Goal: Task Accomplishment & Management: Manage account settings

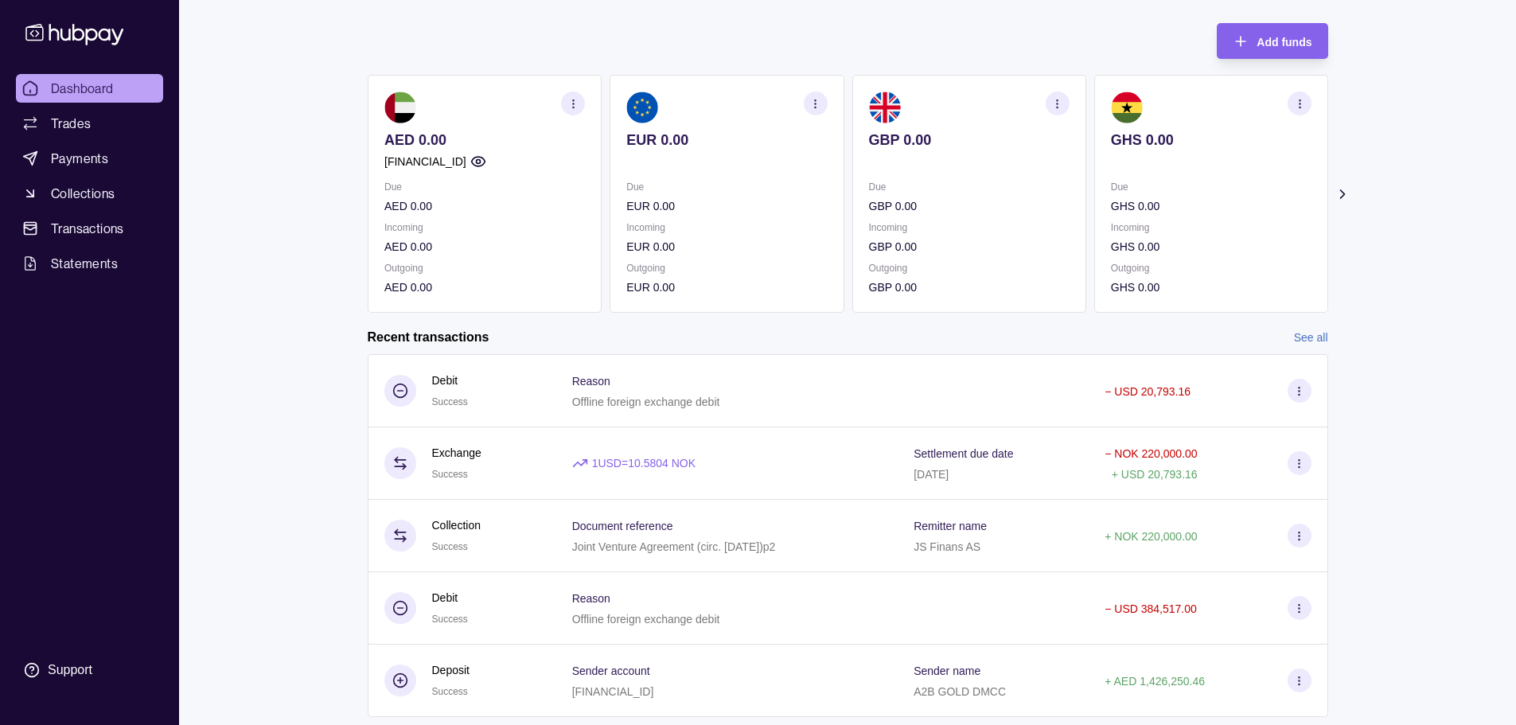
scroll to position [122, 0]
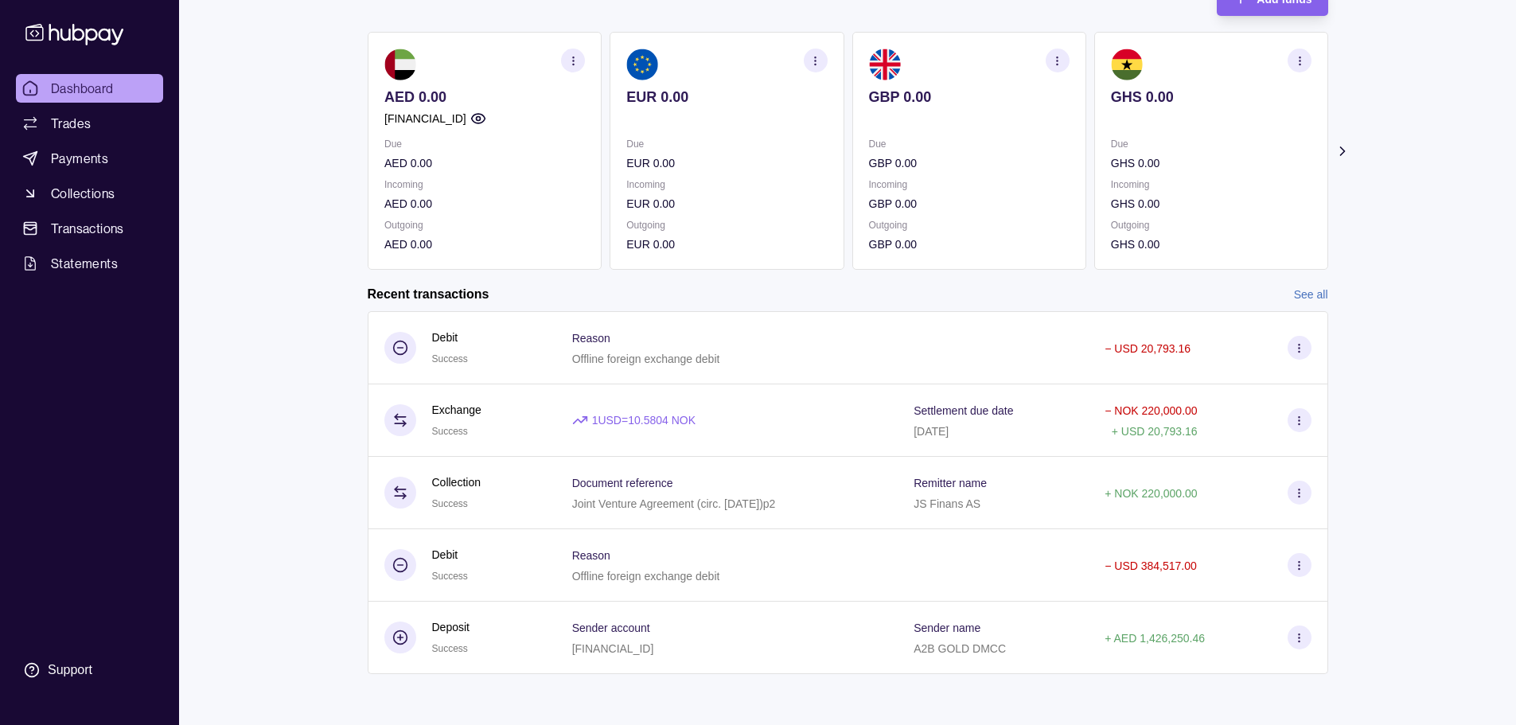
click at [1304, 293] on link "See all" at bounding box center [1311, 295] width 34 height 18
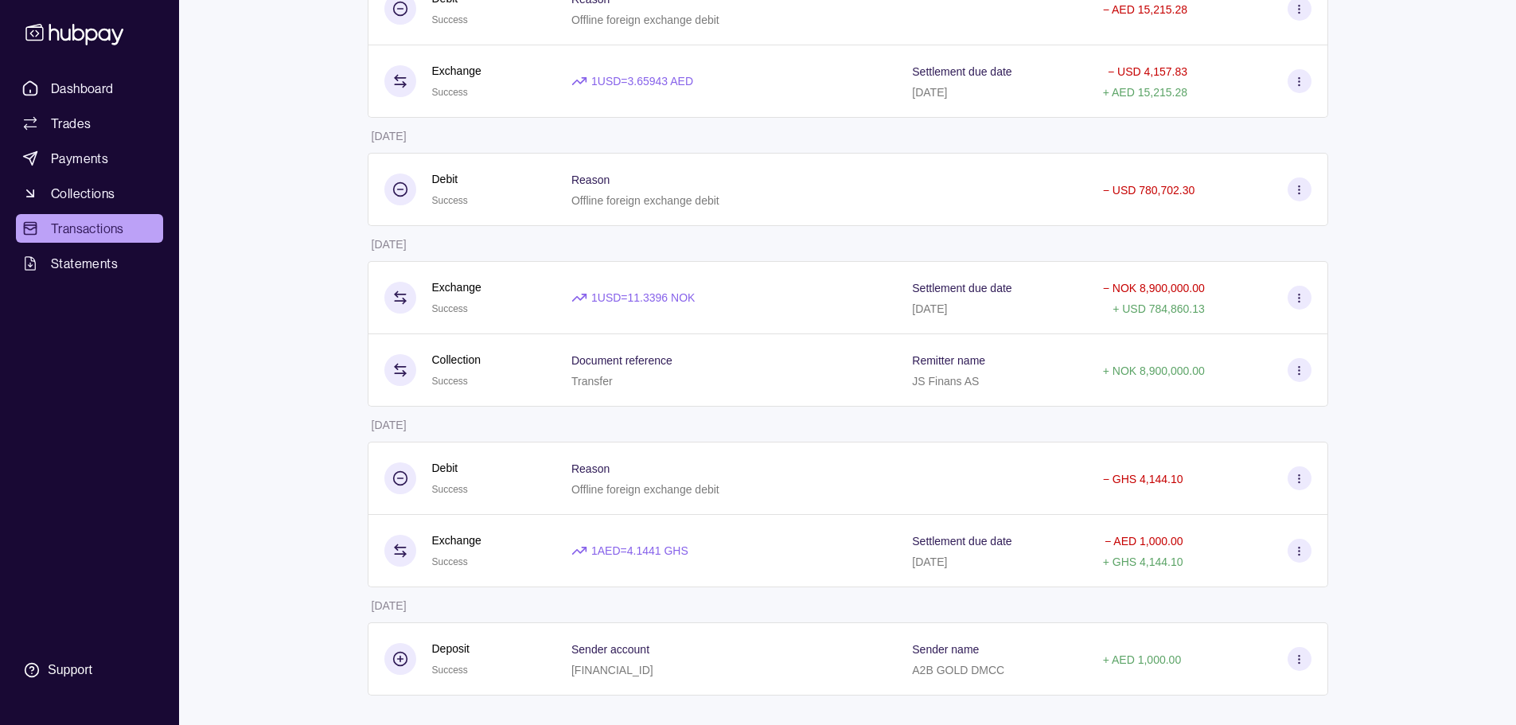
scroll to position [817, 0]
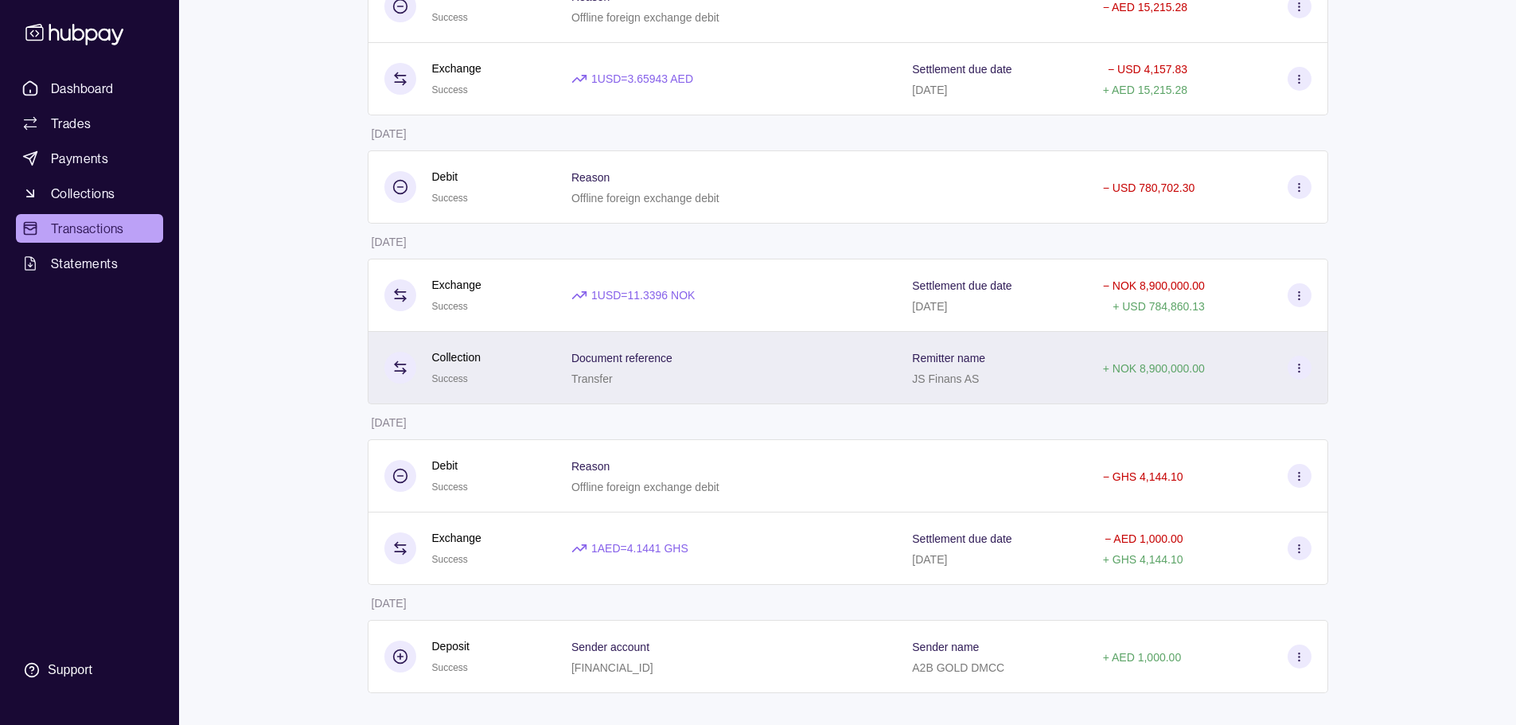
click at [1298, 362] on icon at bounding box center [1299, 368] width 12 height 12
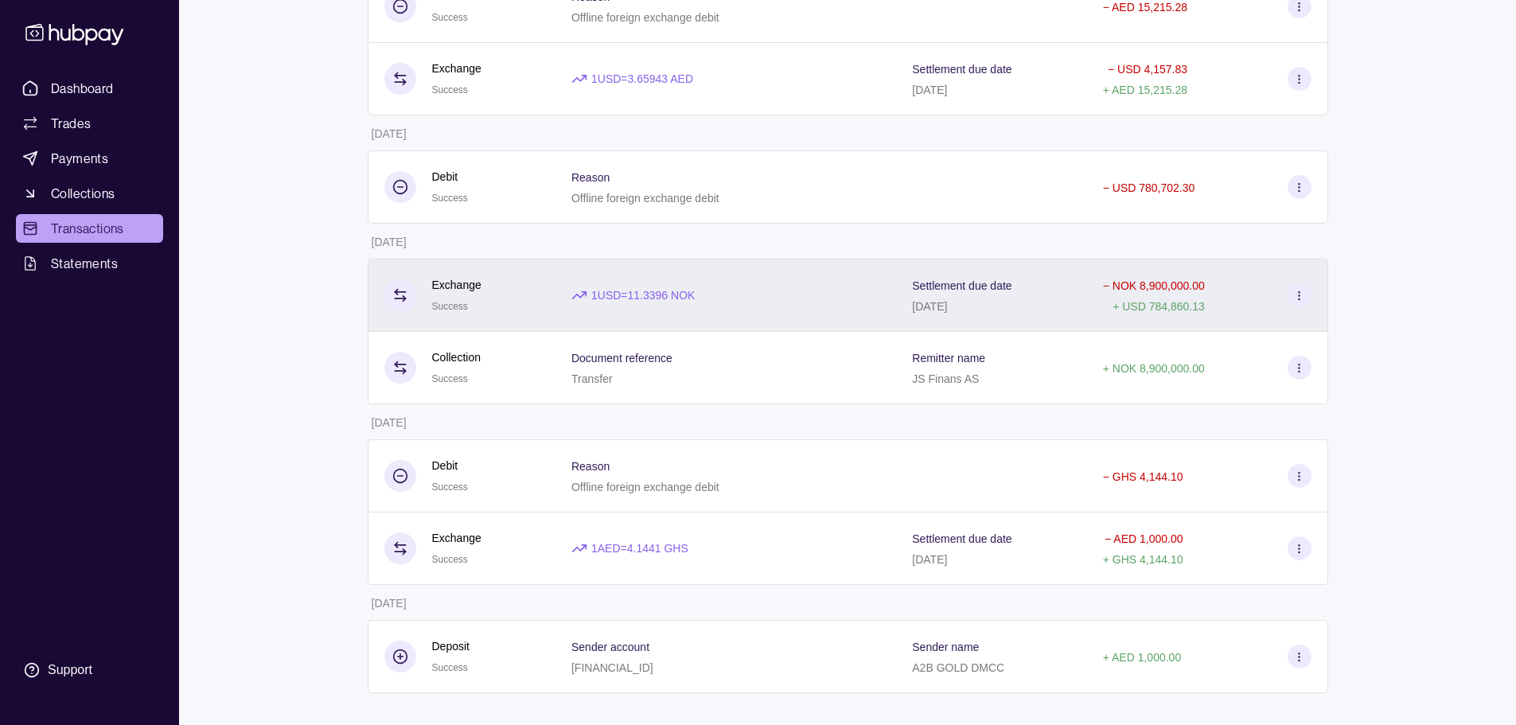
click at [1298, 298] on icon at bounding box center [1299, 296] width 12 height 12
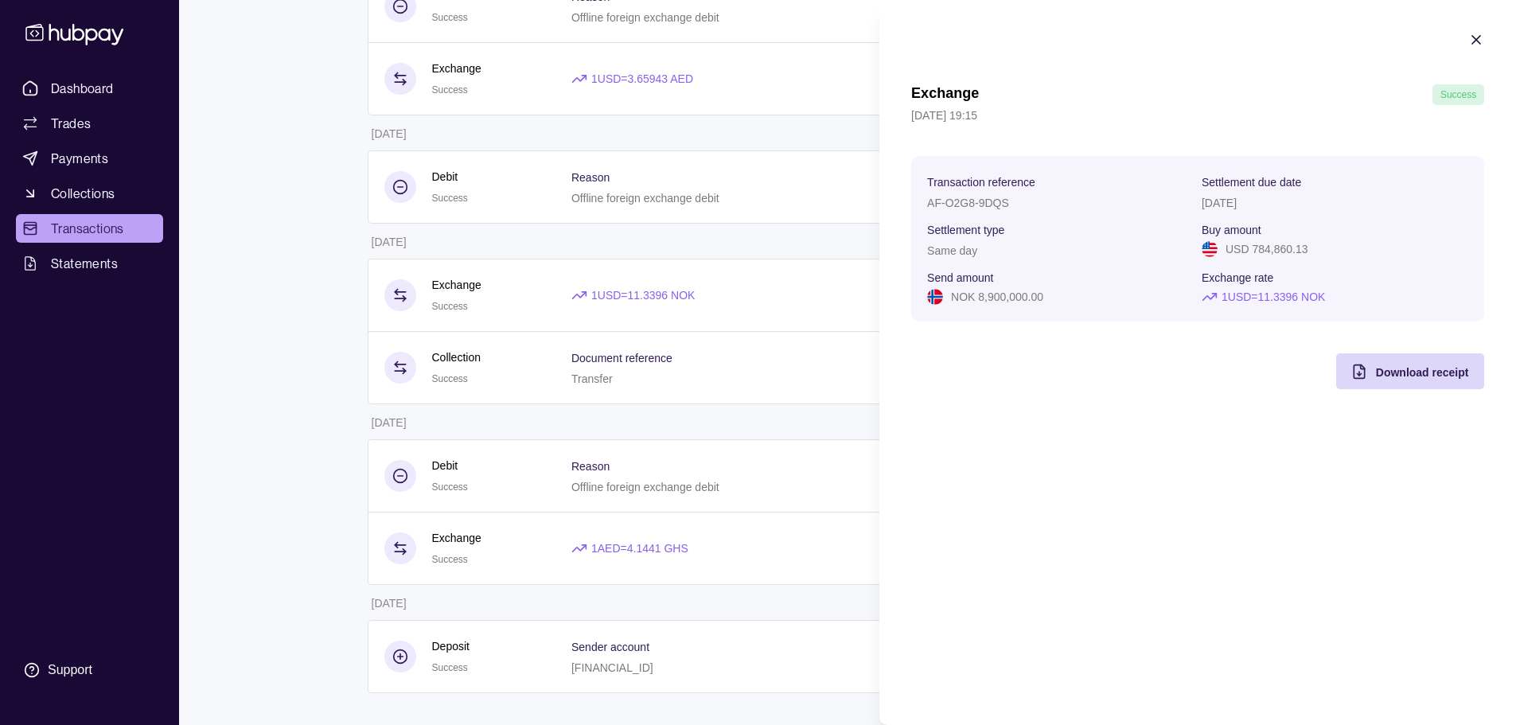
click at [1480, 48] on div at bounding box center [1476, 42] width 16 height 21
click at [1478, 37] on icon "button" at bounding box center [1476, 40] width 8 height 8
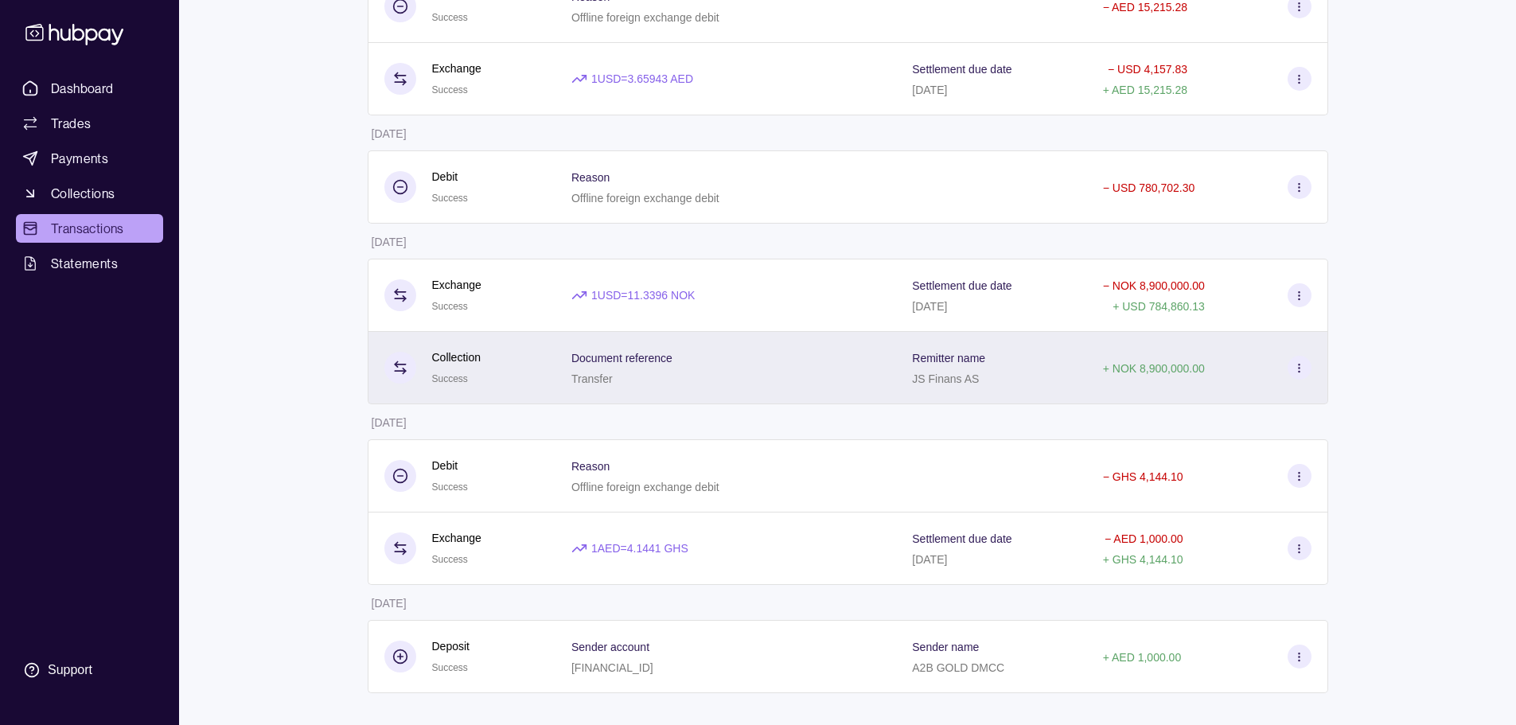
click at [1224, 365] on div "+ NOK 8,900,000.00" at bounding box center [1207, 368] width 209 height 24
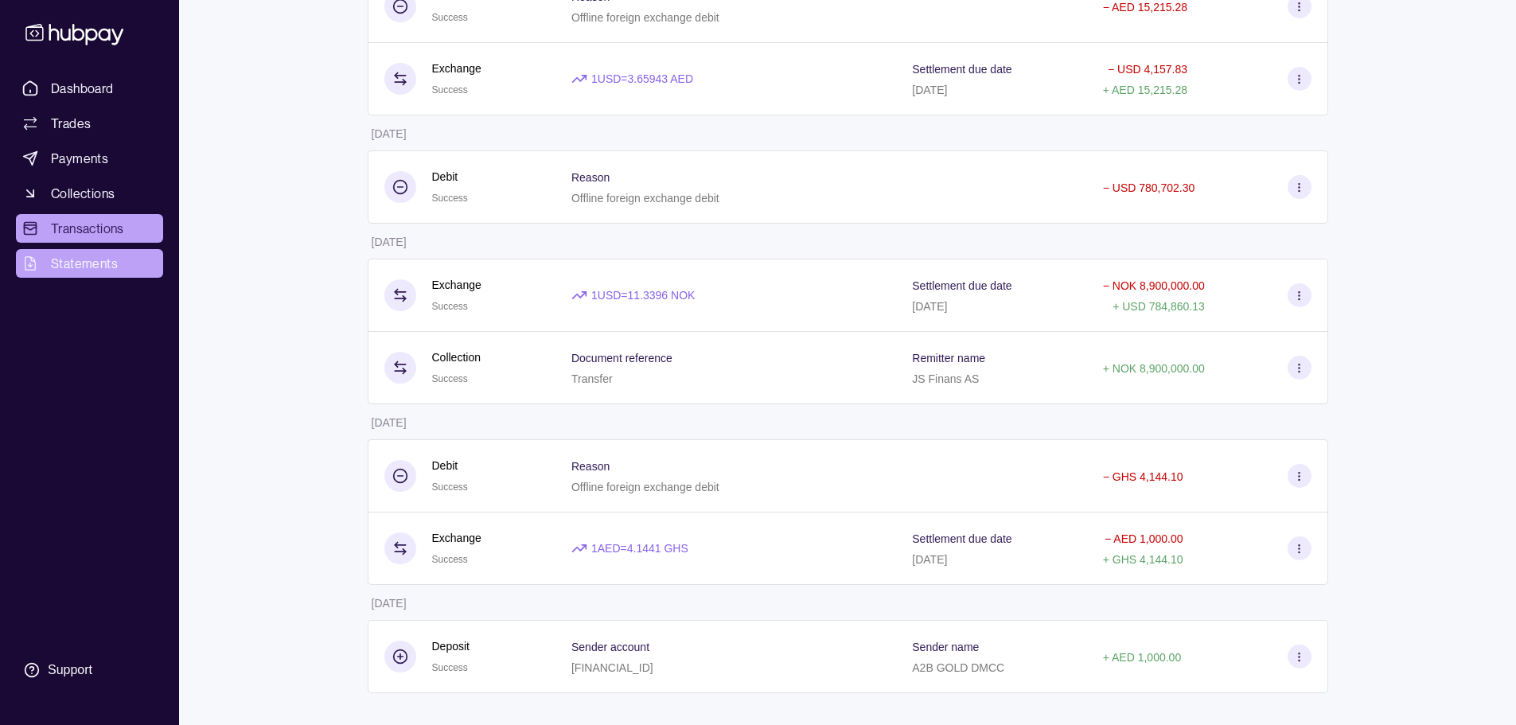
click at [96, 266] on span "Statements" at bounding box center [84, 263] width 67 height 19
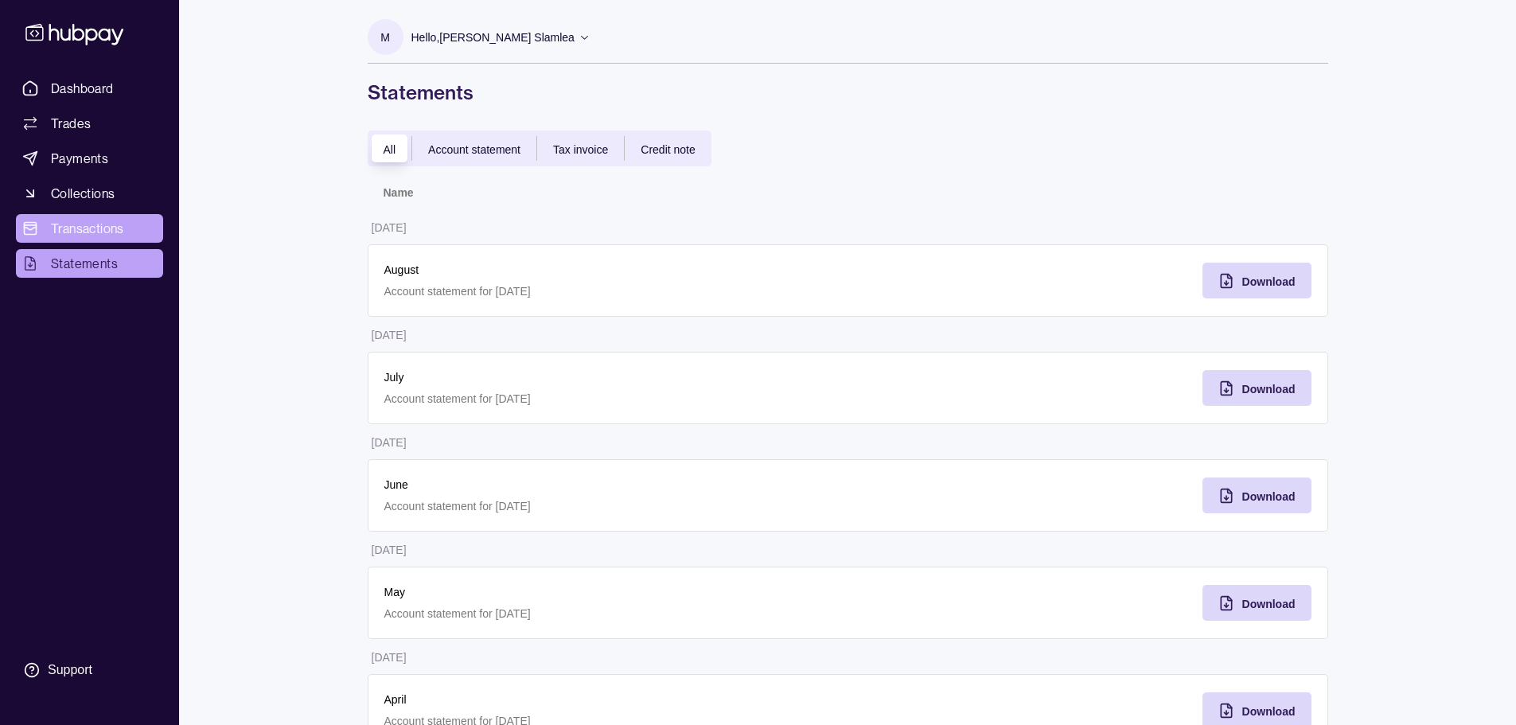
click at [96, 232] on span "Transactions" at bounding box center [87, 228] width 73 height 19
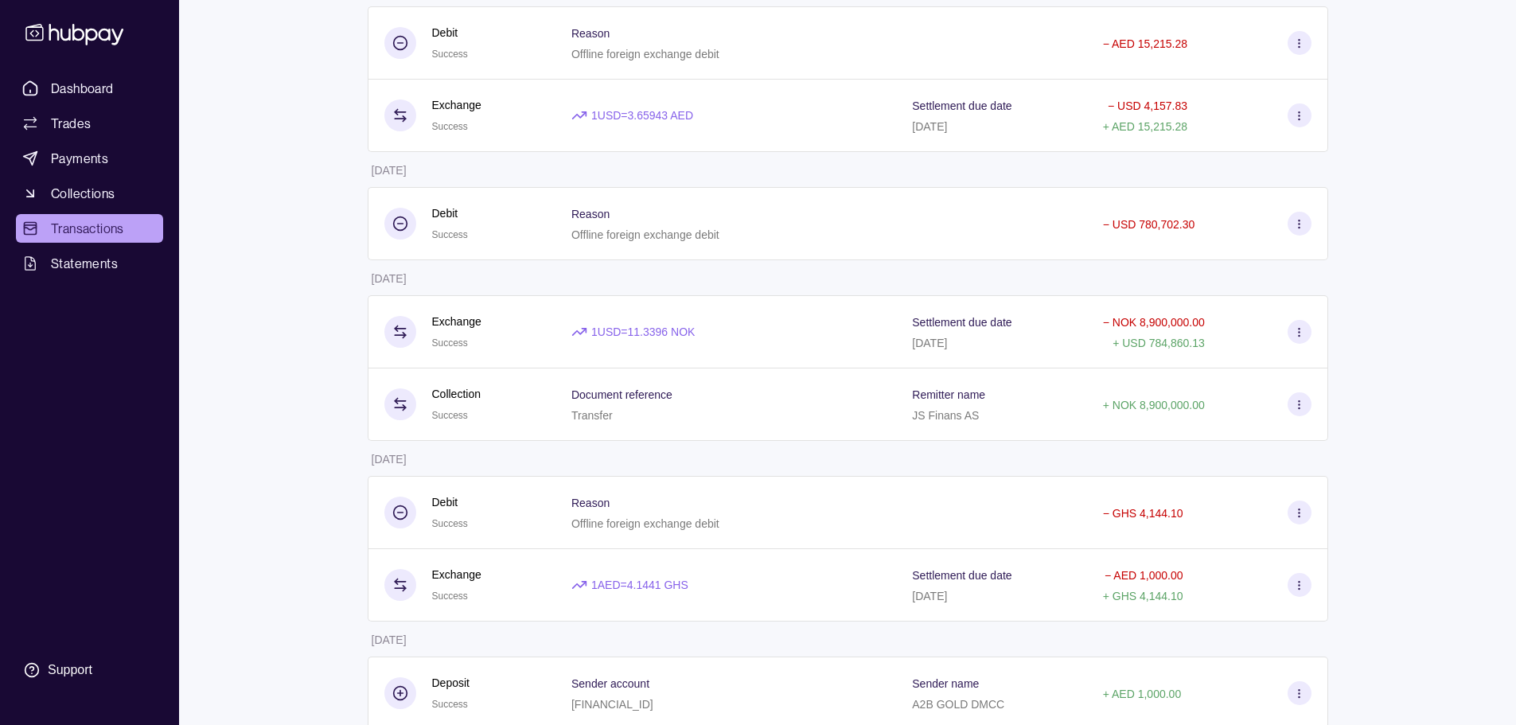
scroll to position [796, 0]
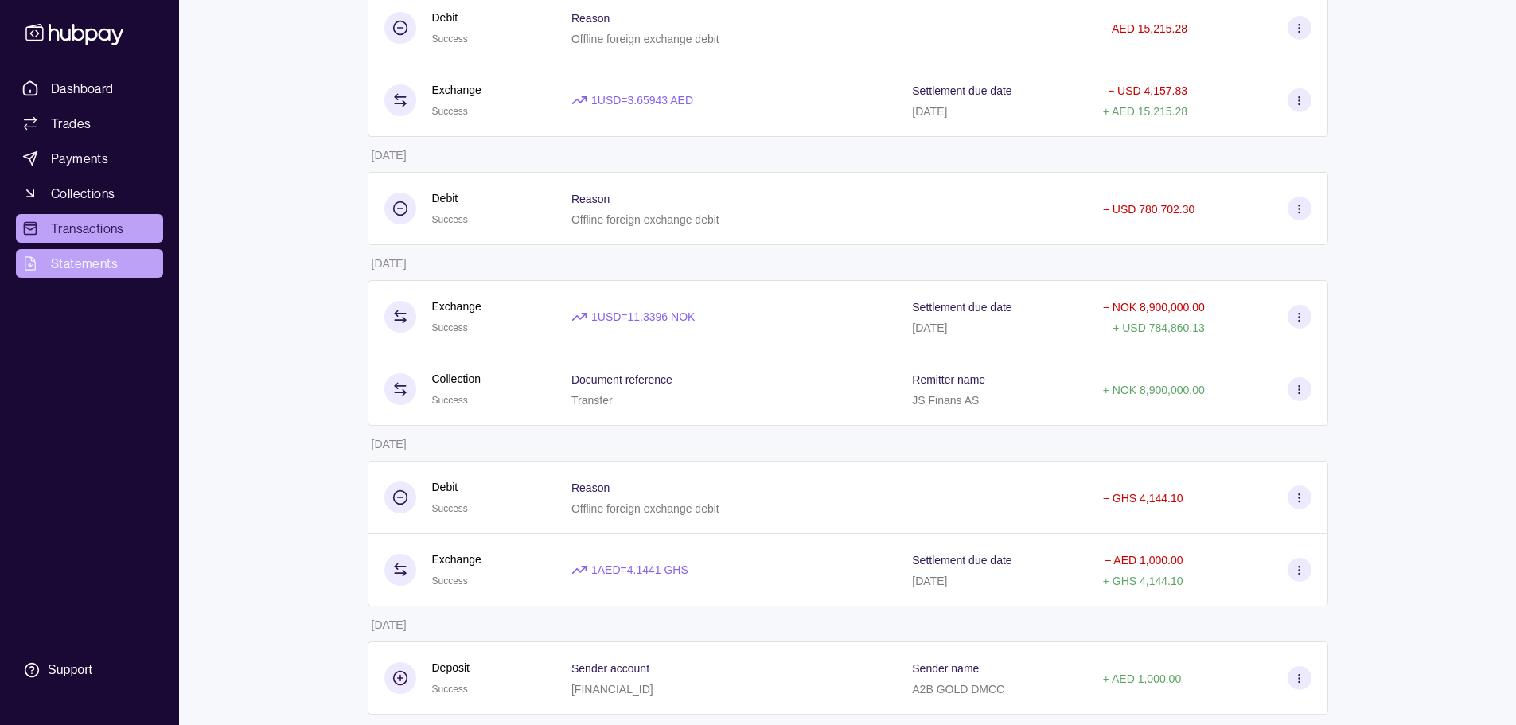
click at [77, 261] on span "Statements" at bounding box center [84, 263] width 67 height 19
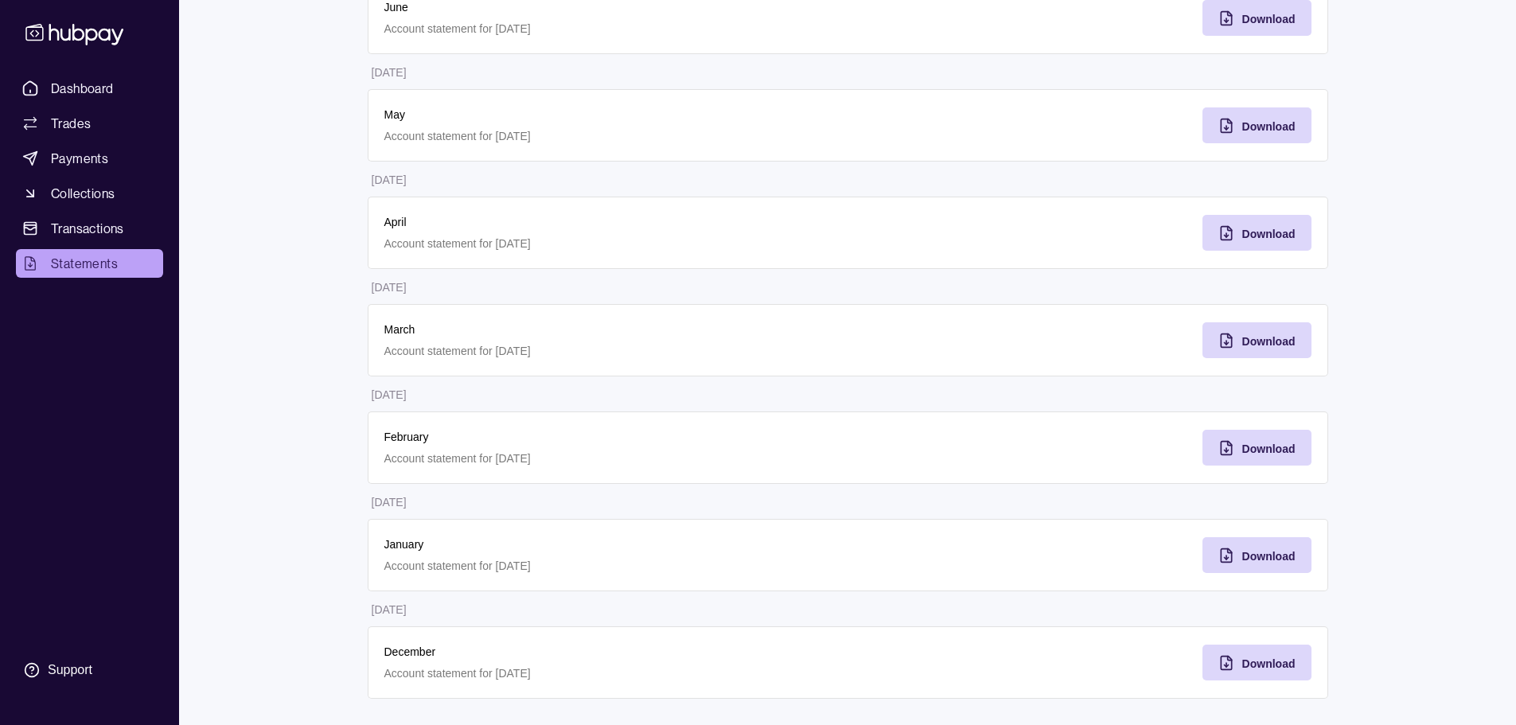
scroll to position [483, 0]
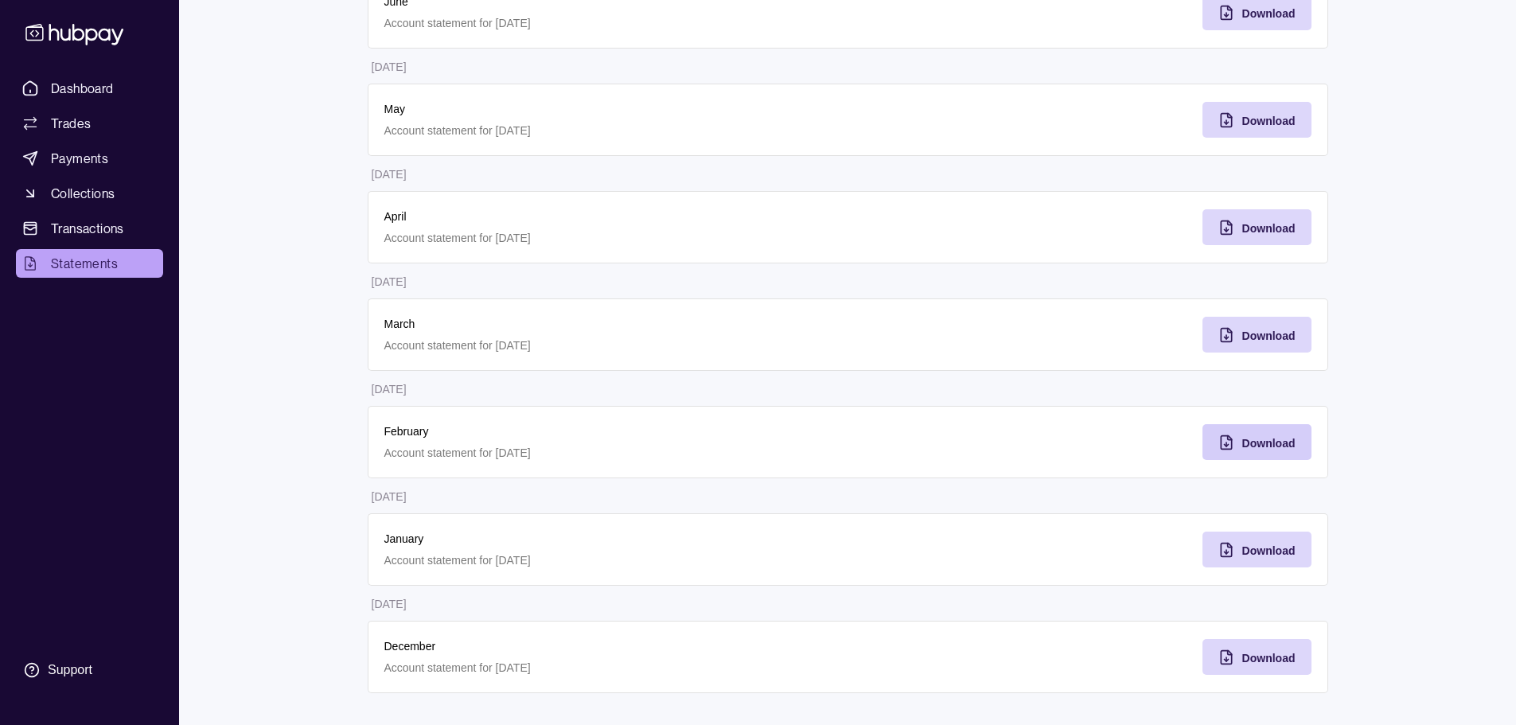
click at [1245, 442] on span "Download" at bounding box center [1268, 443] width 53 height 13
click at [84, 224] on span "Transactions" at bounding box center [87, 228] width 73 height 19
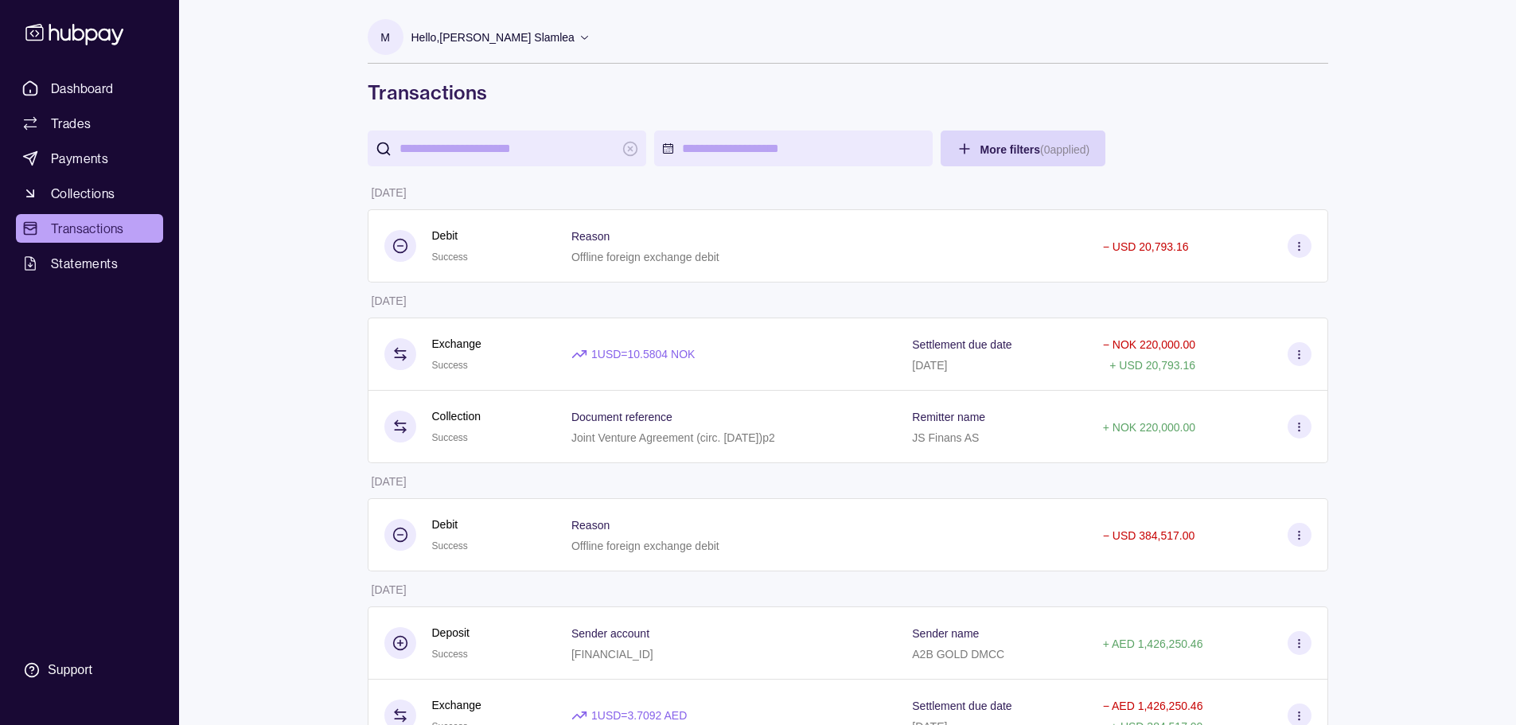
click at [541, 156] on input "search" at bounding box center [507, 149] width 215 height 36
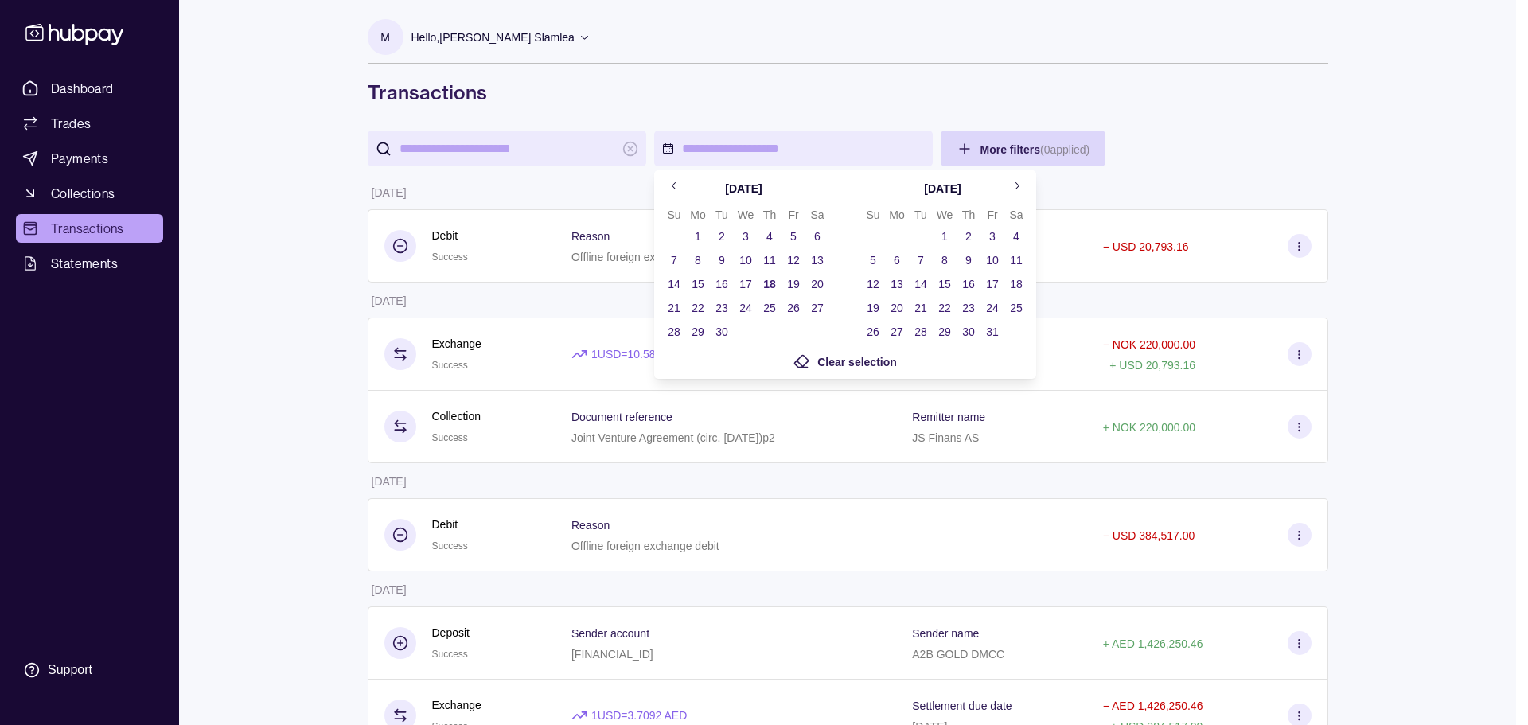
click at [678, 191] on icon "Go to previous month" at bounding box center [675, 186] width 12 height 12
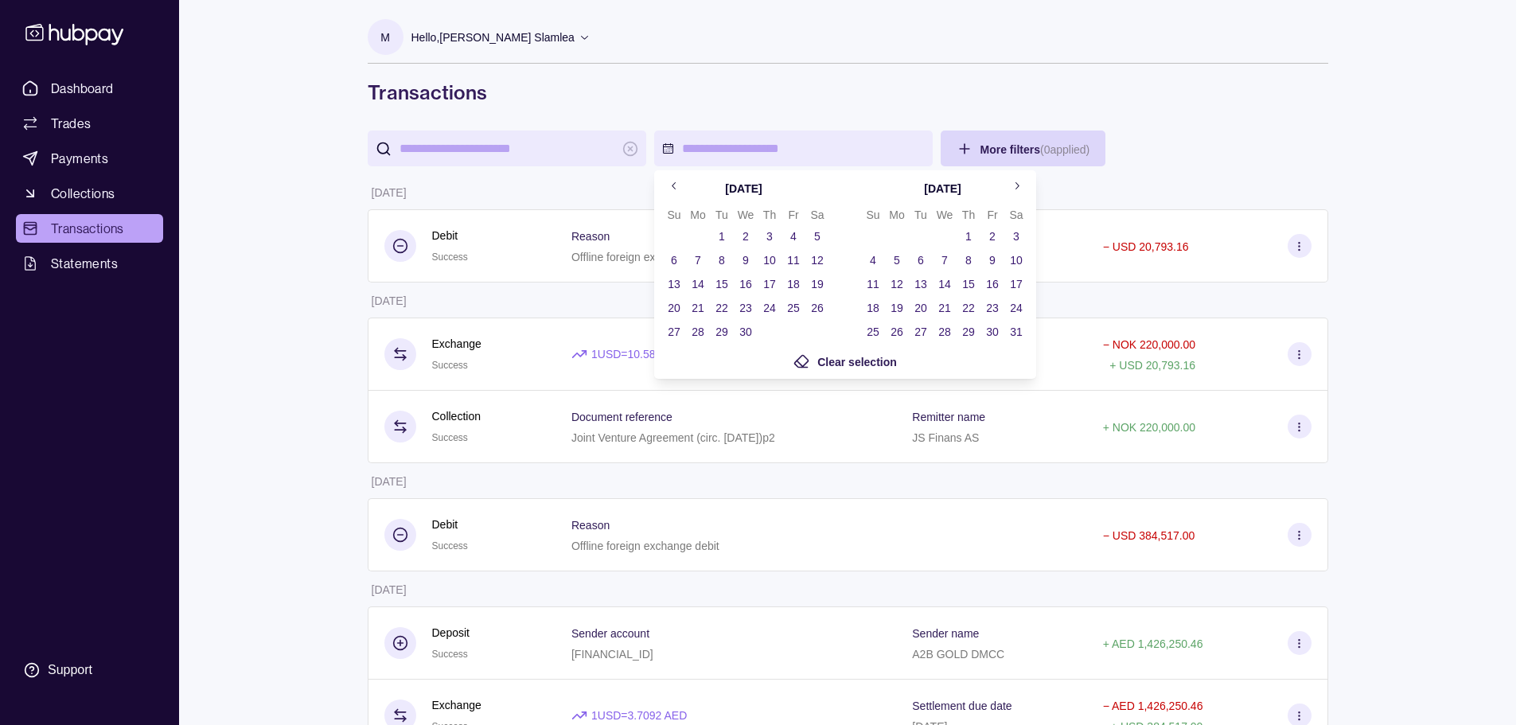
click at [678, 191] on icon "Go to previous month" at bounding box center [675, 186] width 12 height 12
click at [813, 235] on button "1" at bounding box center [817, 236] width 22 height 22
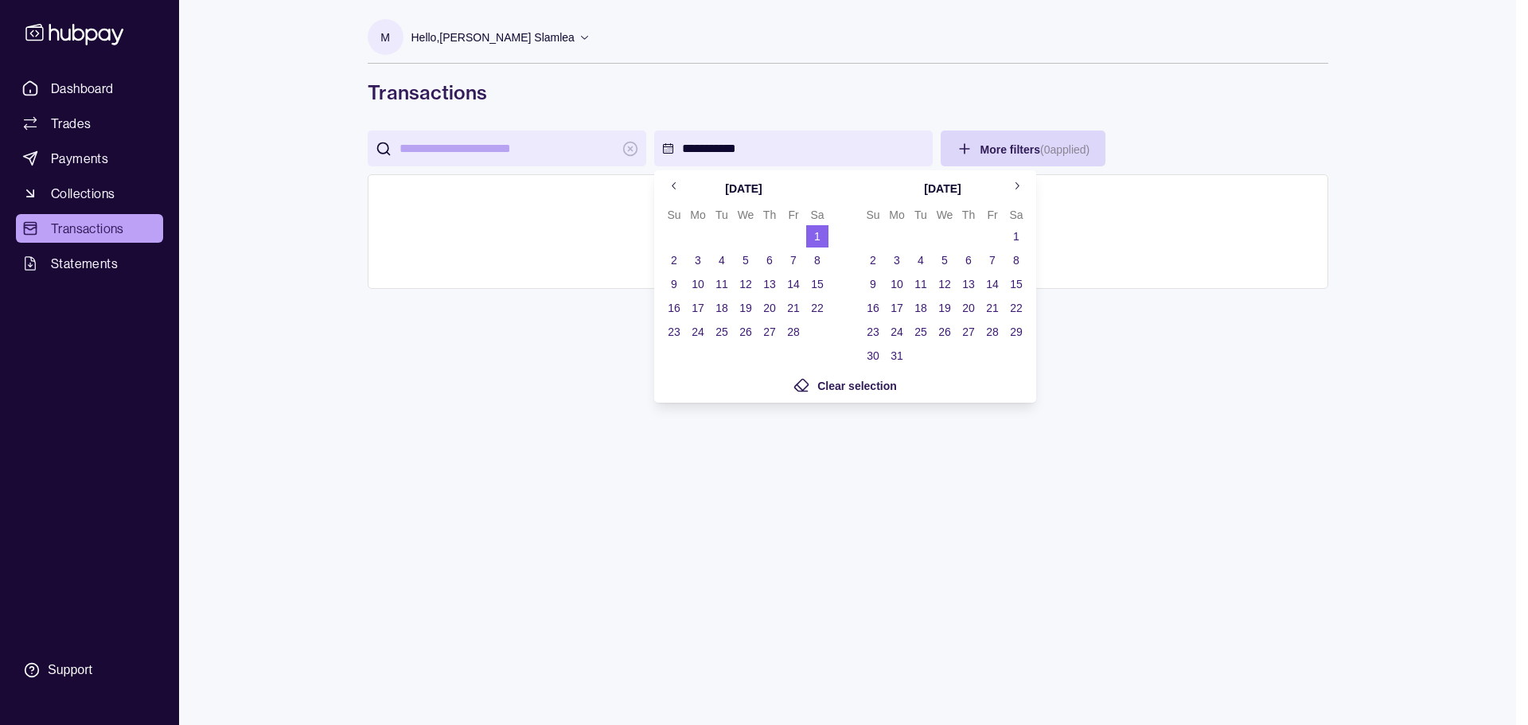
click at [793, 338] on button "28" at bounding box center [793, 332] width 22 height 22
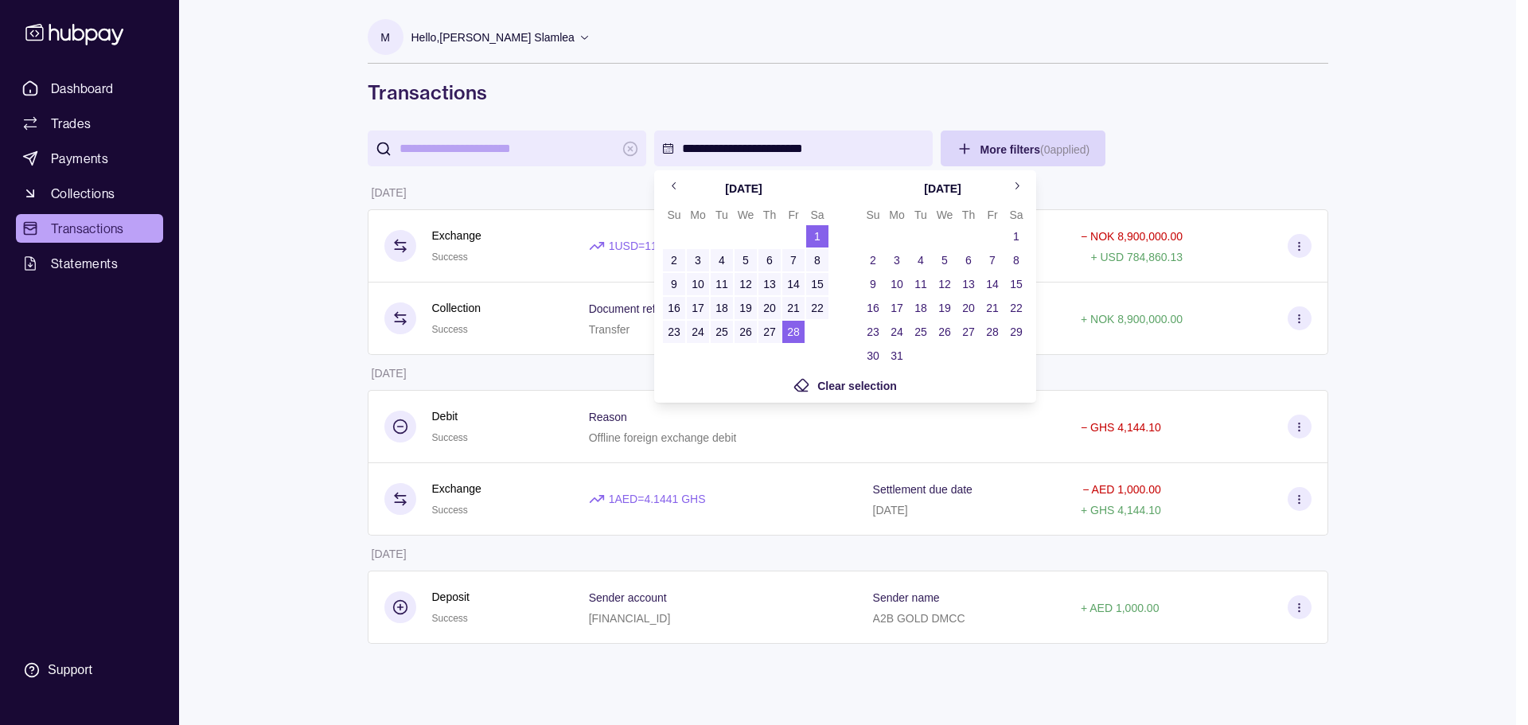
click at [1393, 273] on html "**********" at bounding box center [764, 362] width 1528 height 725
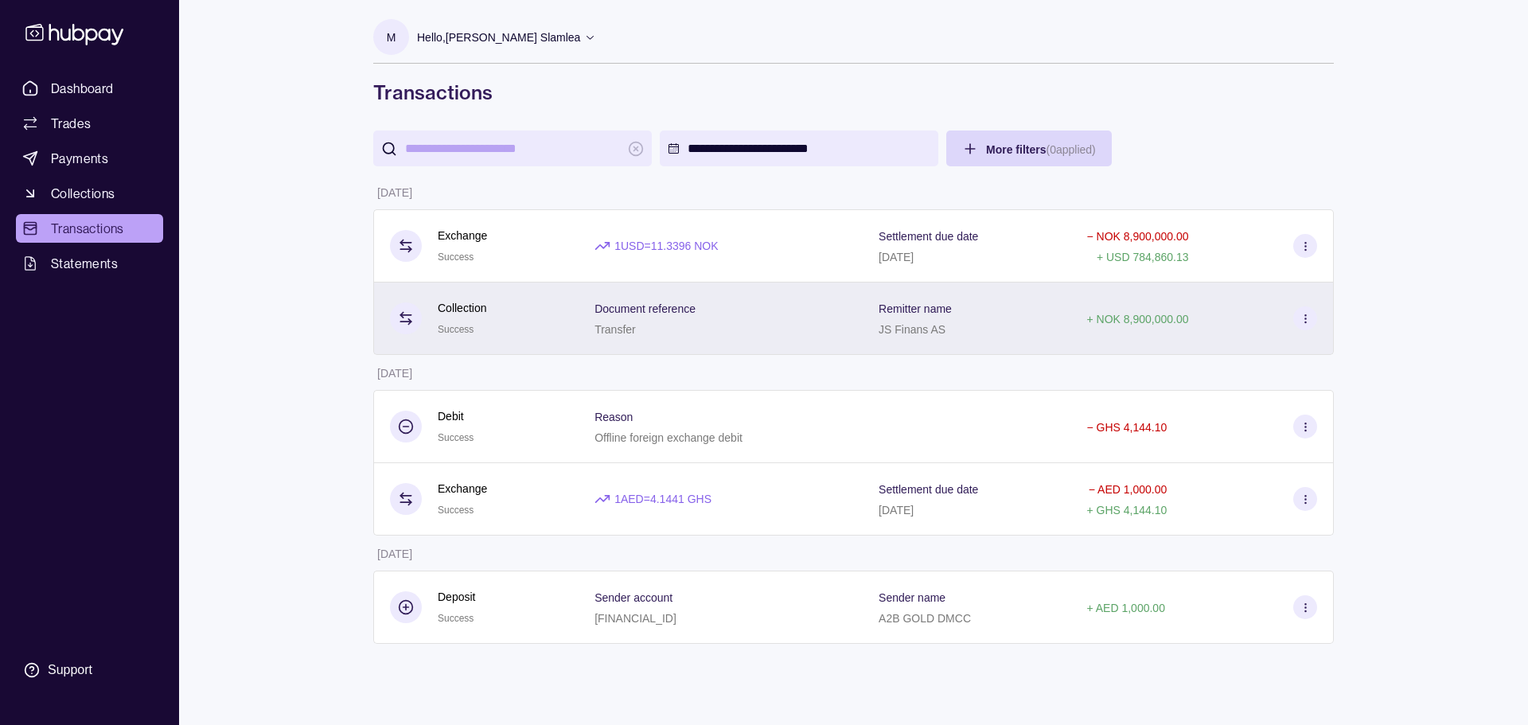
click at [1303, 320] on icon at bounding box center [1306, 319] width 12 height 12
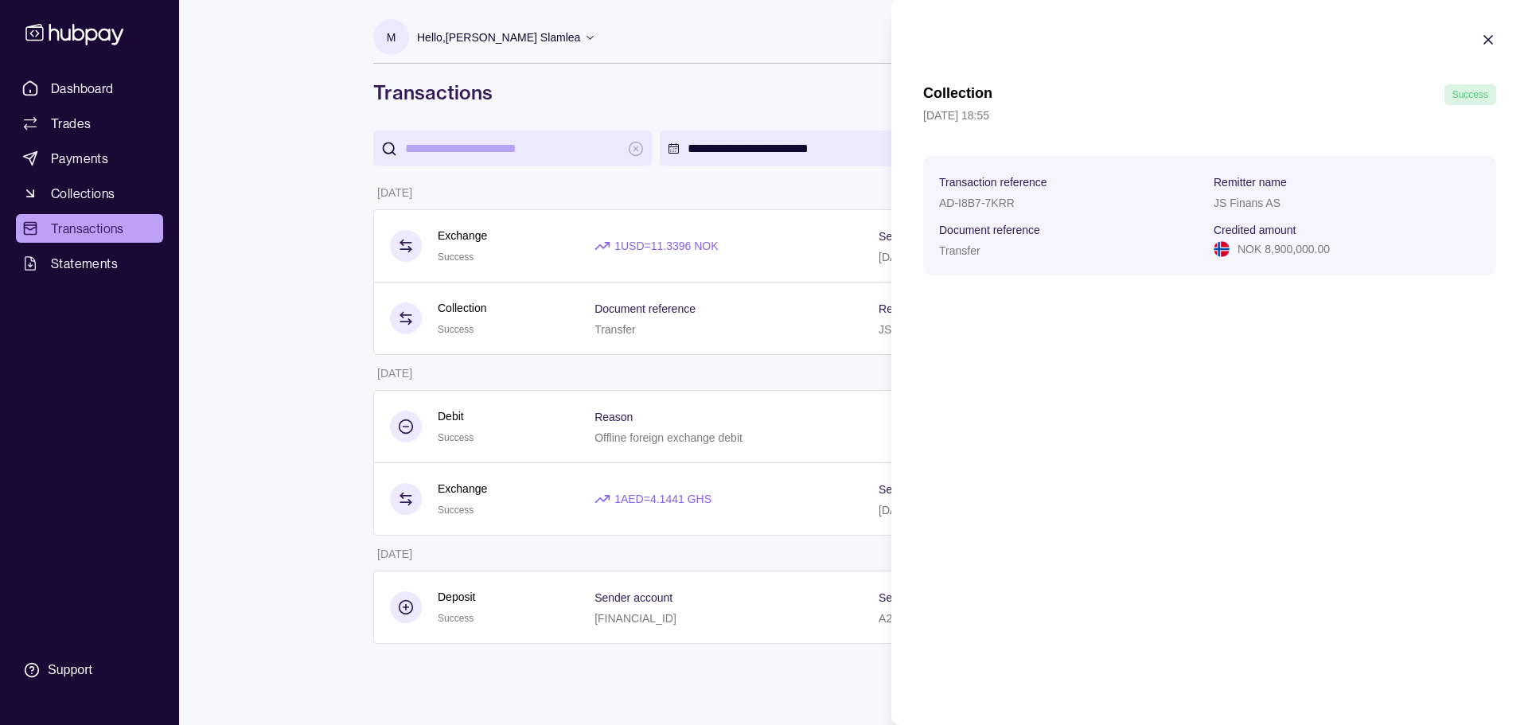
click at [291, 247] on html "**********" at bounding box center [764, 362] width 1528 height 725
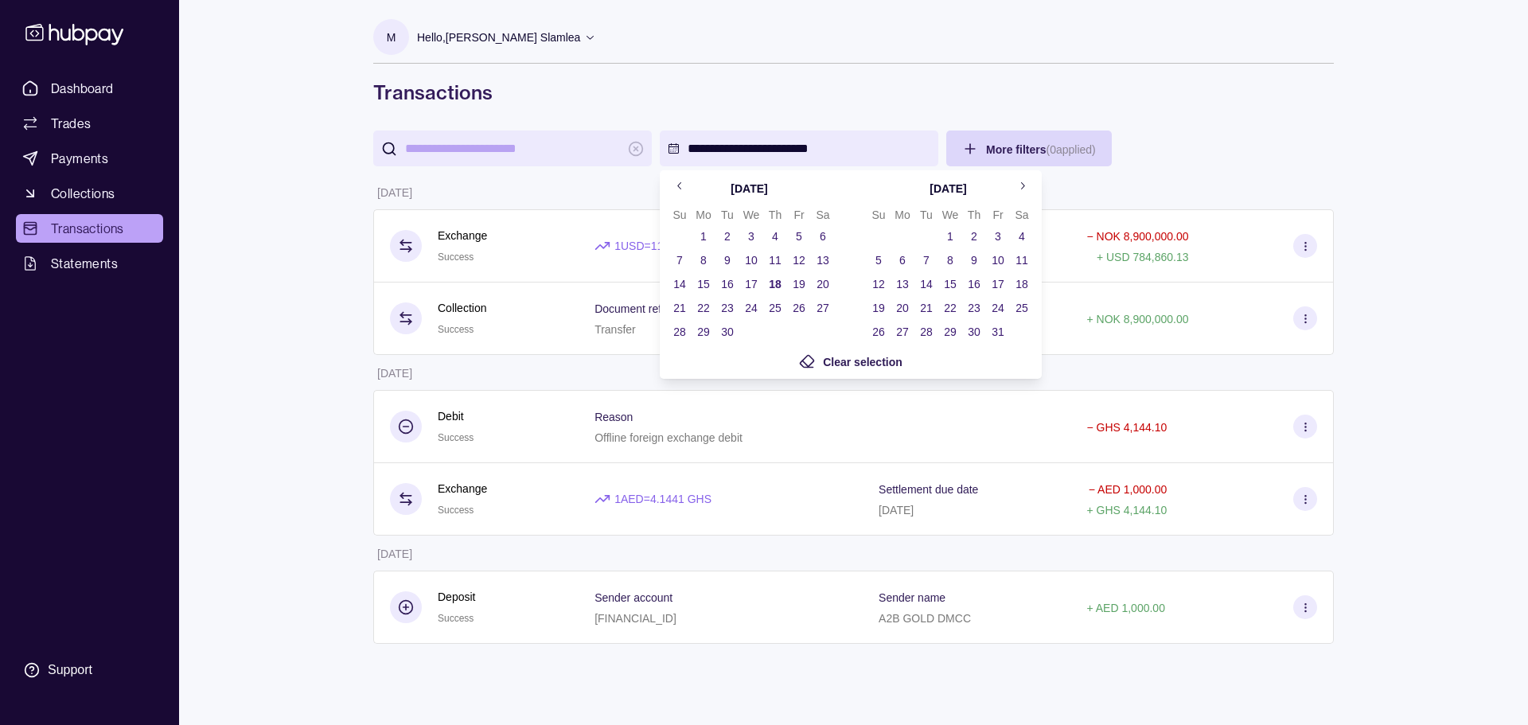
click at [739, 144] on html "**********" at bounding box center [764, 362] width 1528 height 725
click at [684, 182] on icon "Go to previous month" at bounding box center [680, 186] width 12 height 12
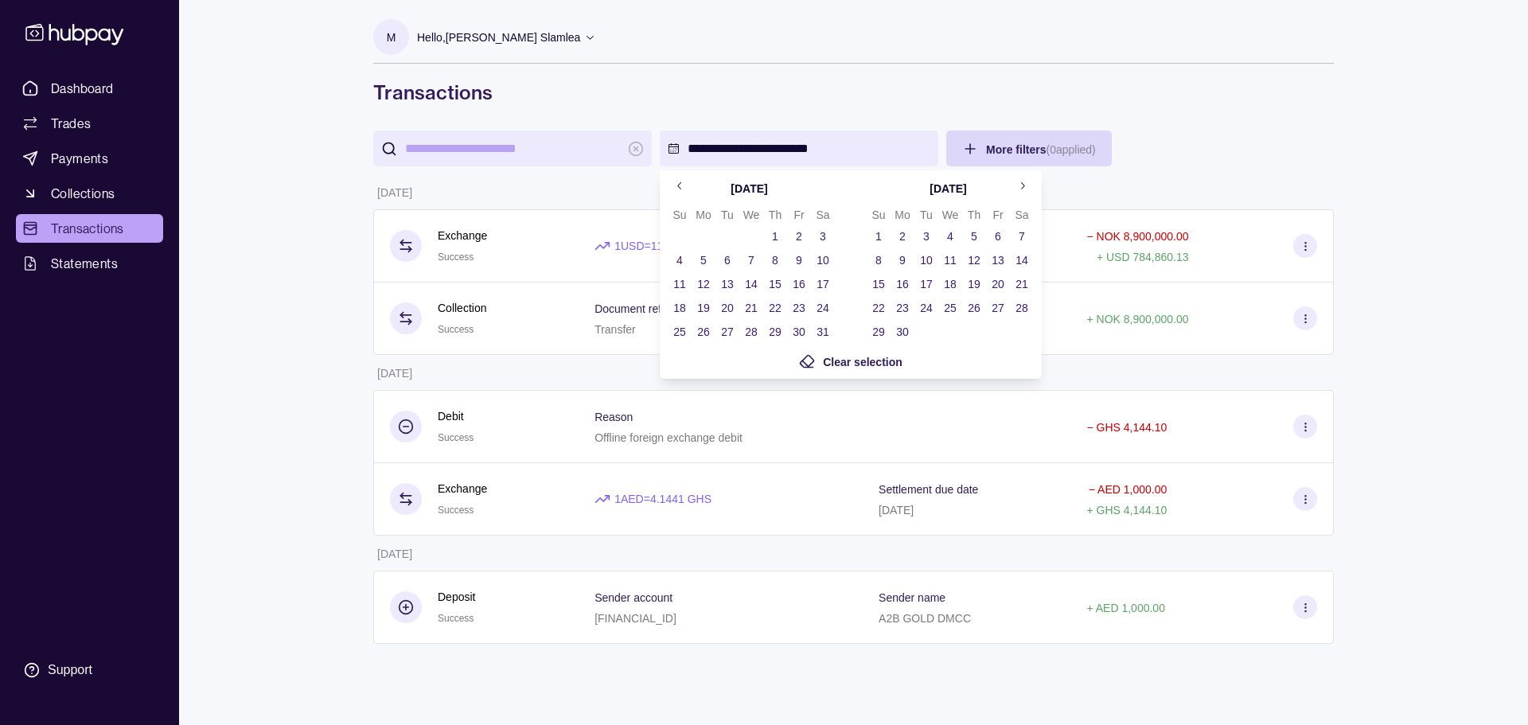
click at [684, 182] on icon "Go to previous month" at bounding box center [680, 186] width 12 height 12
click at [1001, 327] on button "28" at bounding box center [998, 332] width 22 height 22
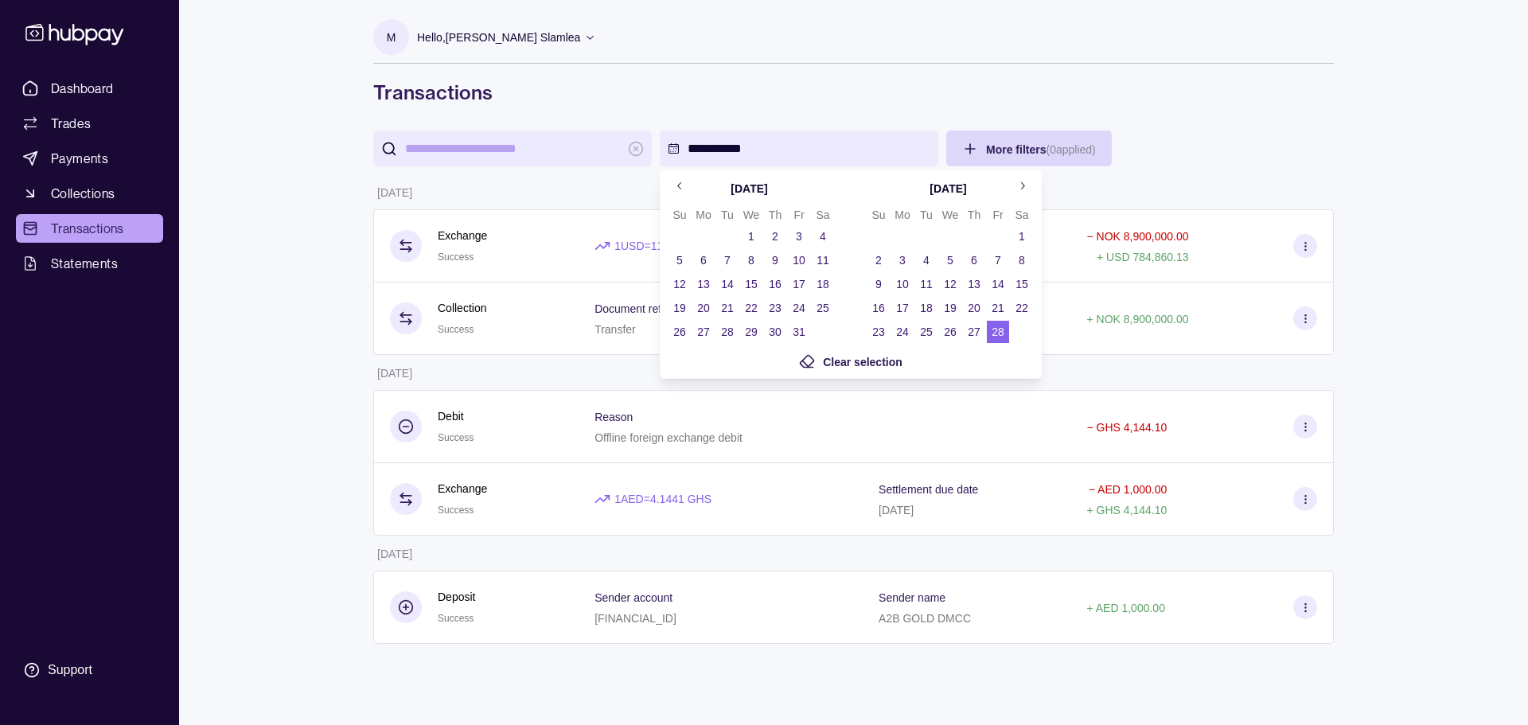
click at [1000, 335] on button "28" at bounding box center [998, 332] width 22 height 22
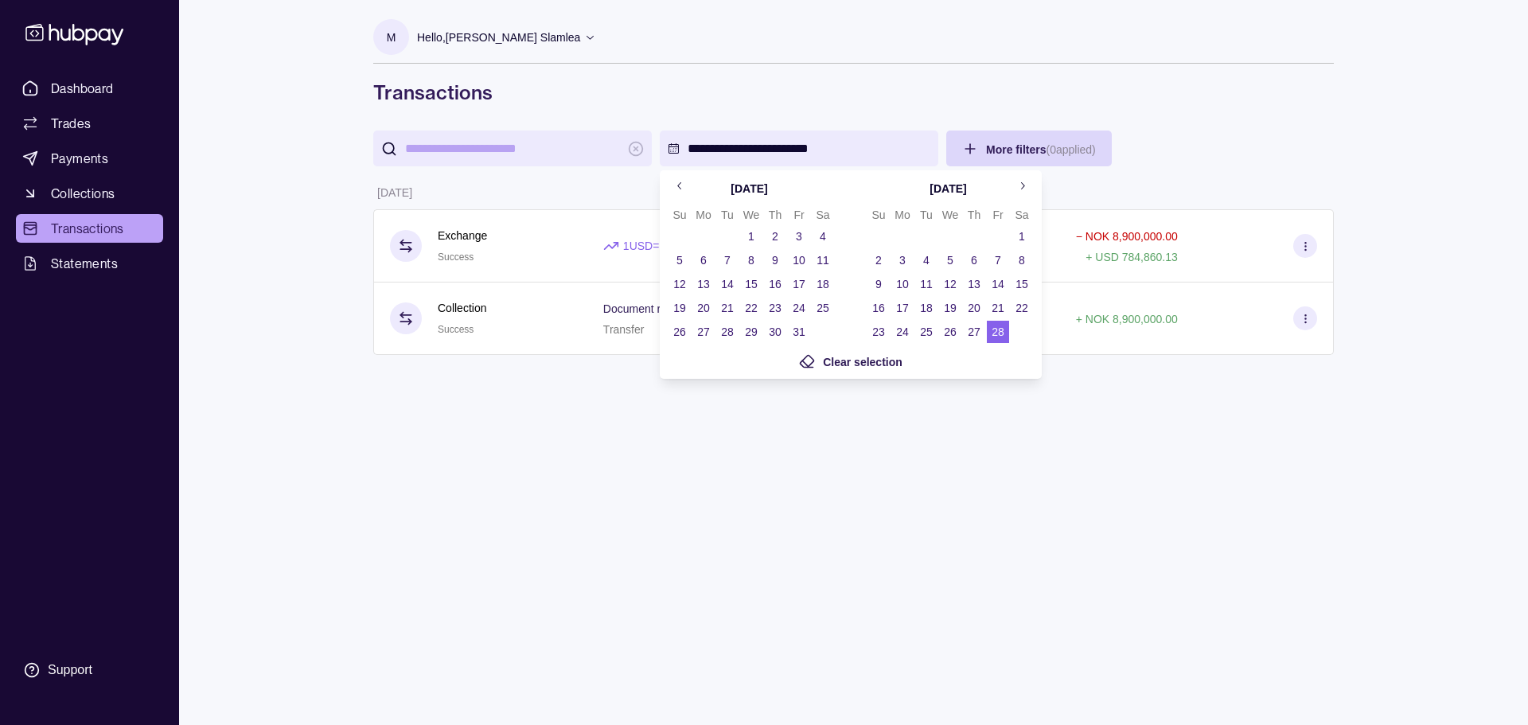
click at [1297, 488] on html "**********" at bounding box center [764, 362] width 1528 height 725
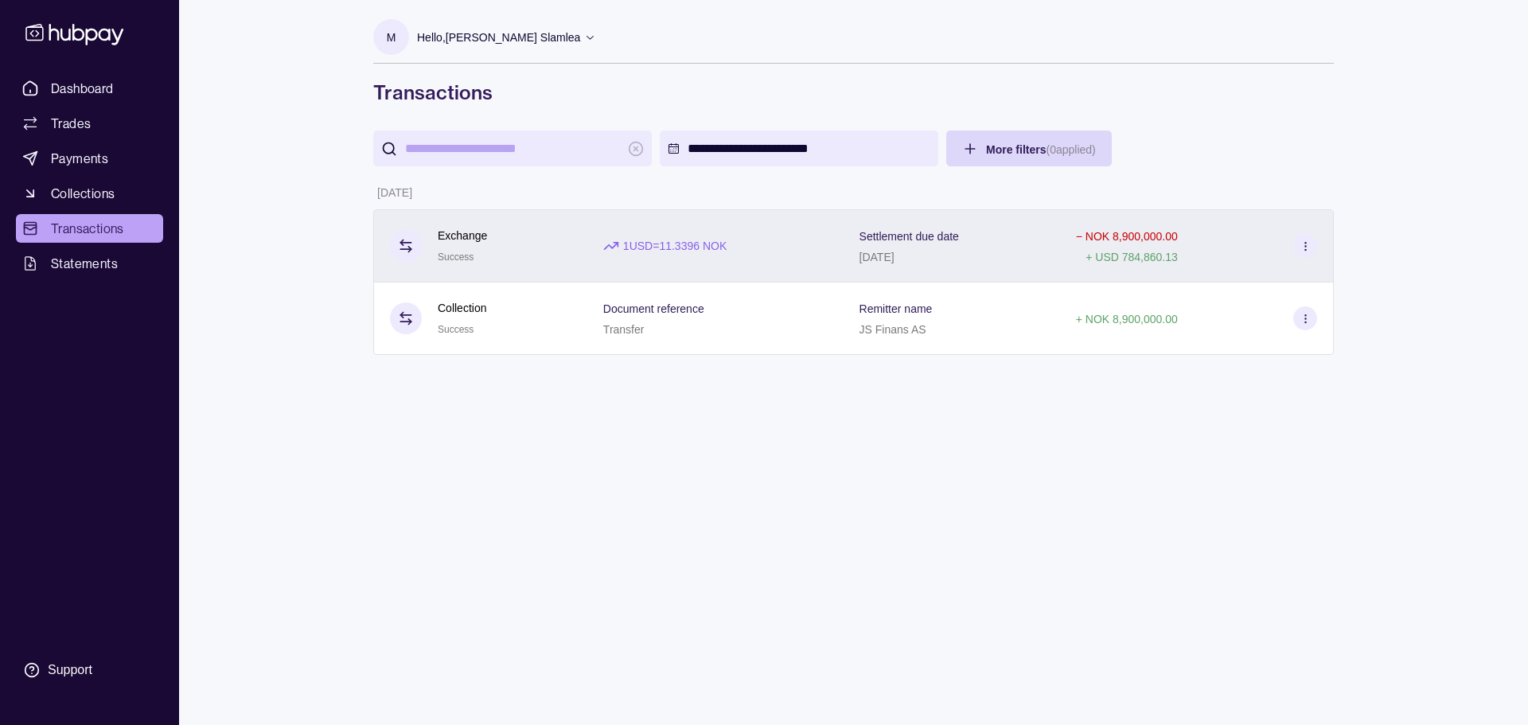
click at [1310, 246] on icon at bounding box center [1306, 246] width 12 height 12
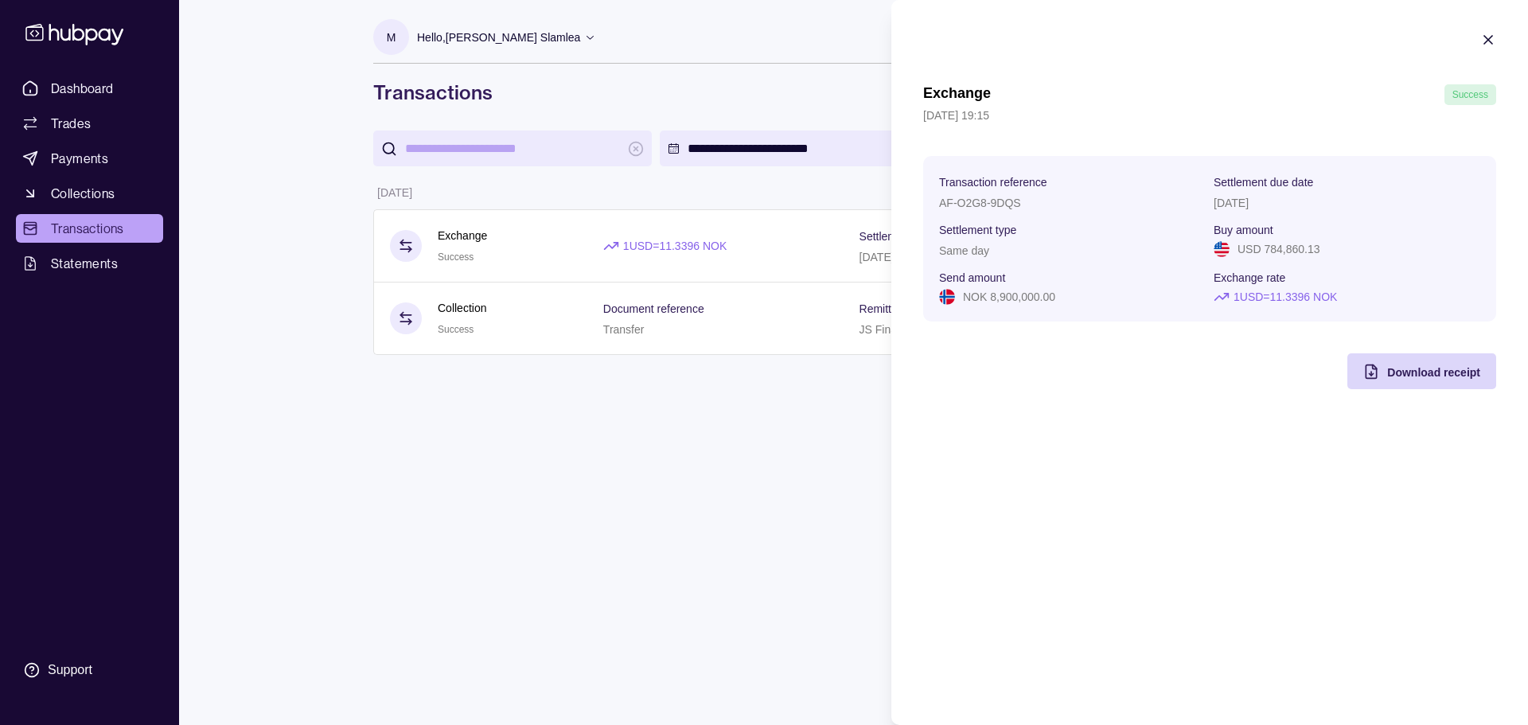
click at [814, 434] on html "**********" at bounding box center [764, 362] width 1528 height 725
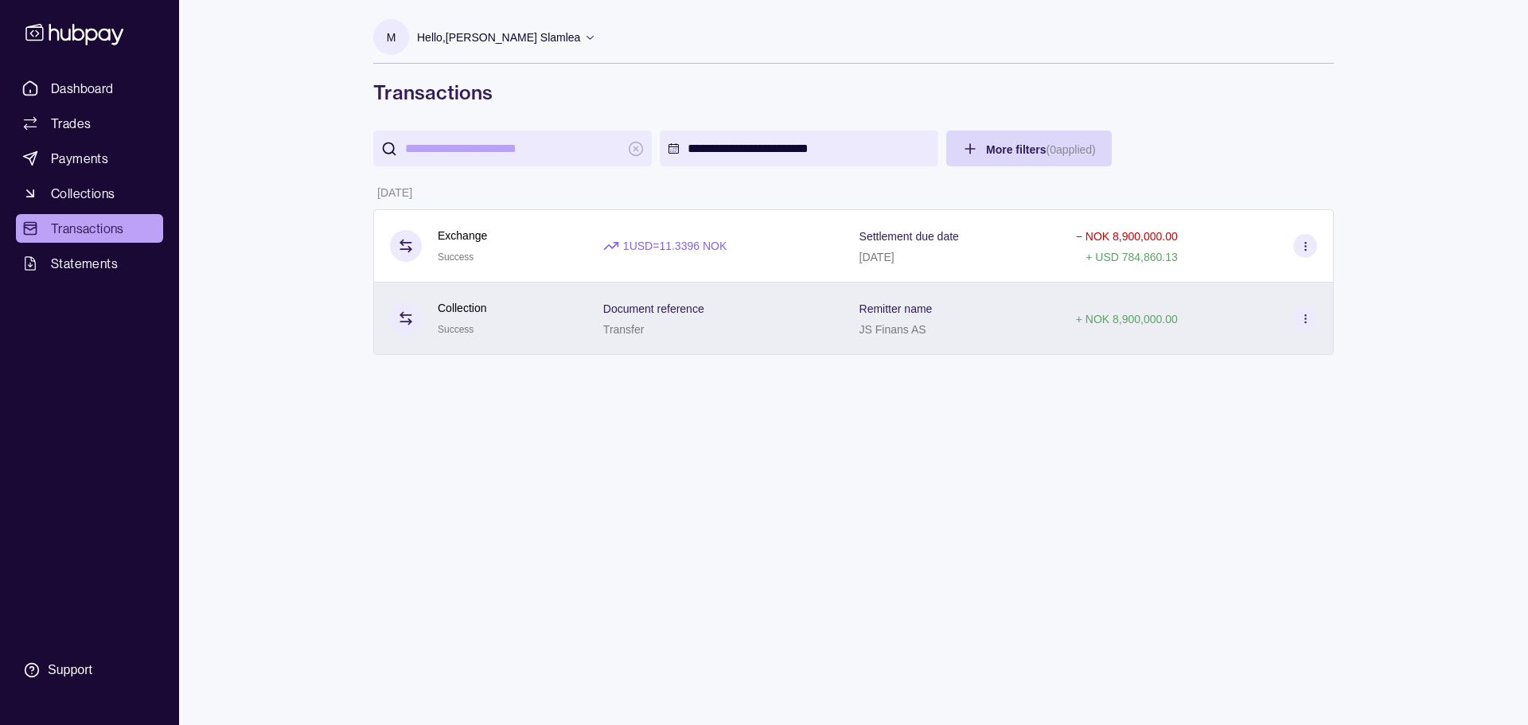
click at [1302, 320] on icon at bounding box center [1306, 319] width 12 height 12
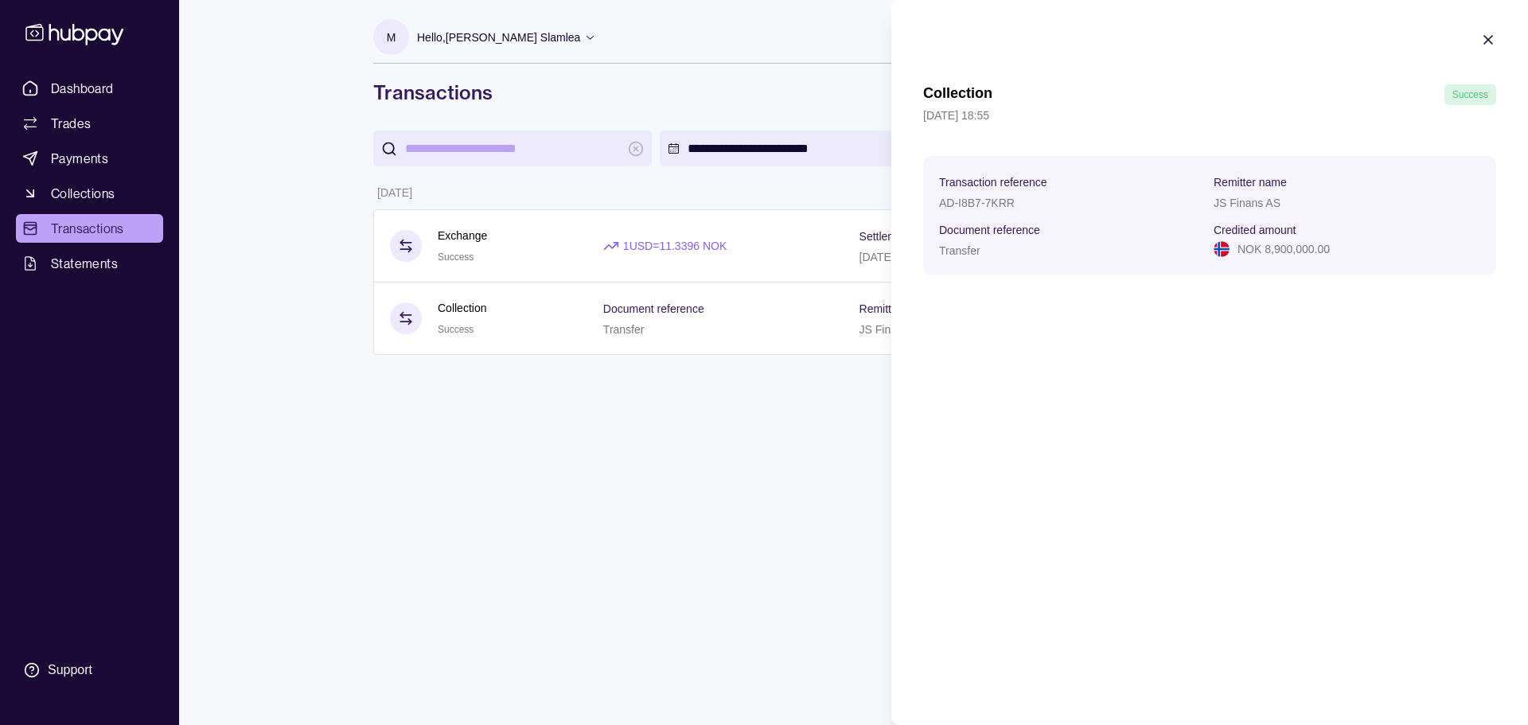
click at [1490, 36] on icon "button" at bounding box center [1488, 40] width 16 height 16
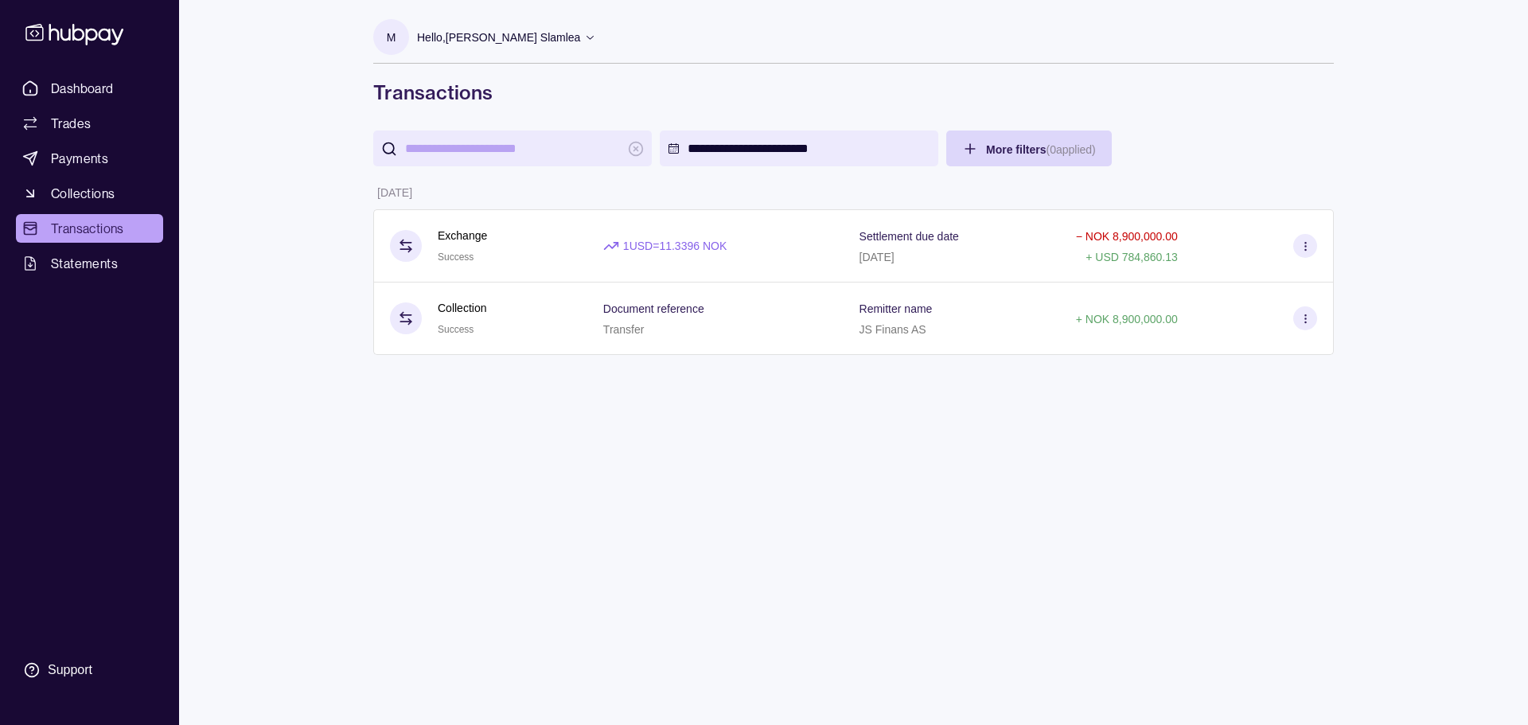
click at [59, 24] on icon at bounding box center [74, 33] width 105 height 29
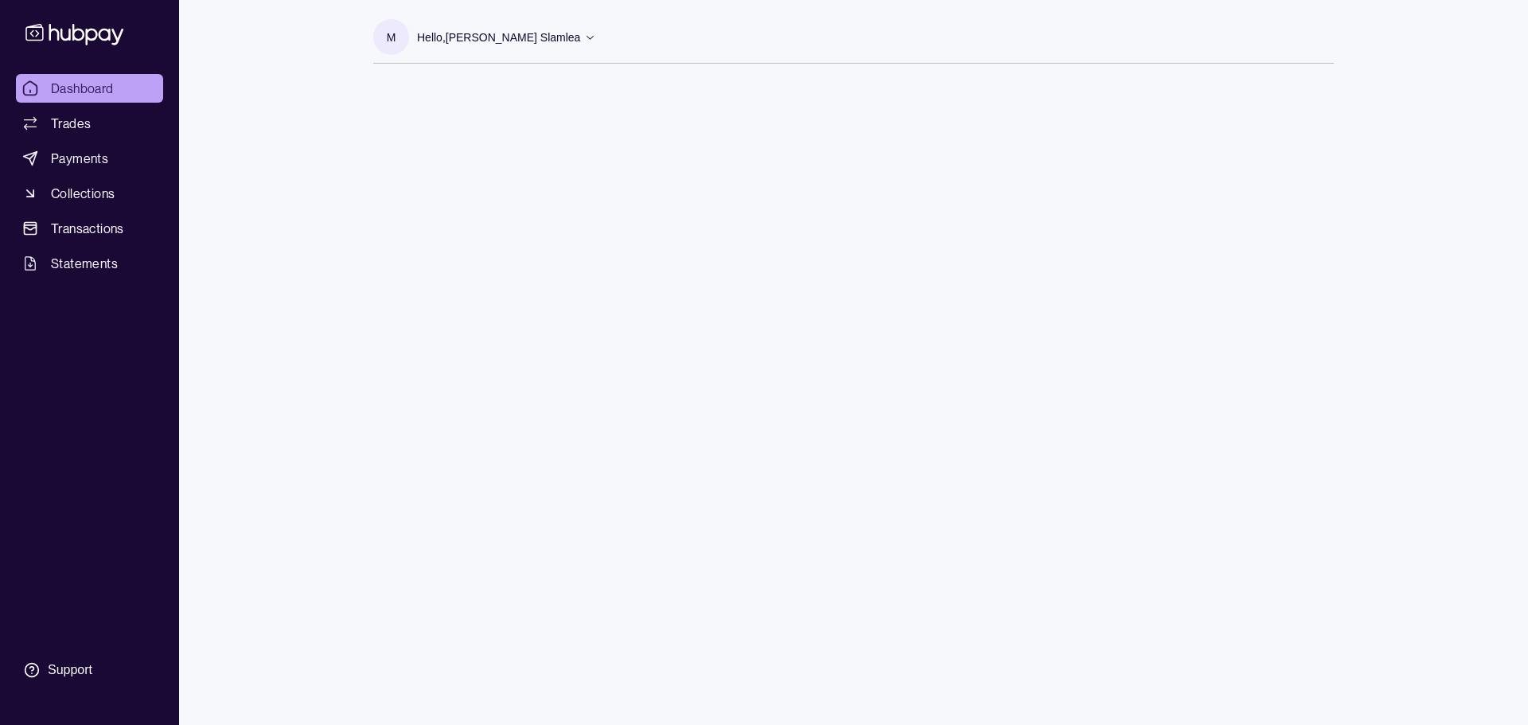
click at [506, 37] on p "Hello, [PERSON_NAME] Slamlea" at bounding box center [498, 38] width 163 height 18
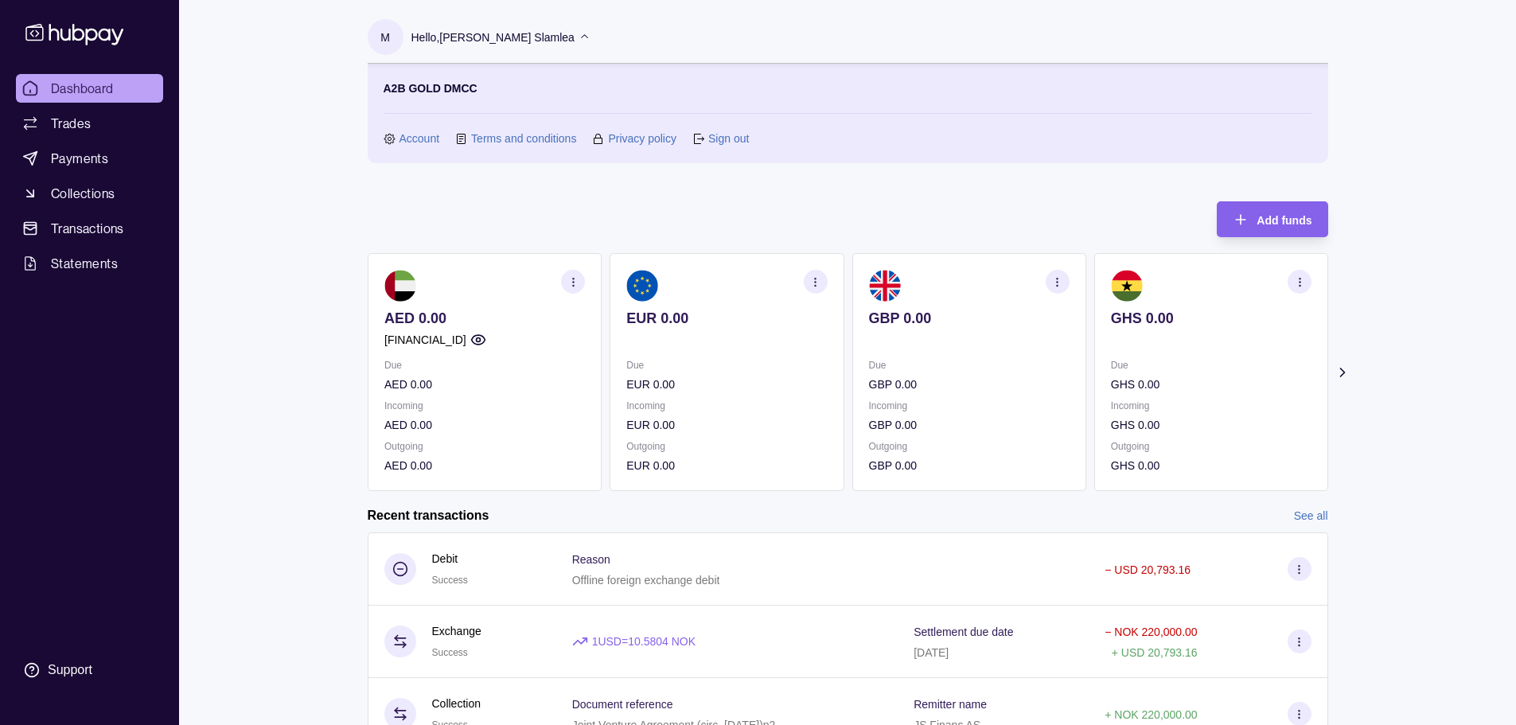
click at [742, 140] on link "Sign out" at bounding box center [728, 139] width 41 height 18
